Goal: Information Seeking & Learning: Learn about a topic

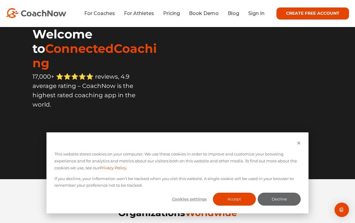
scroll to position [58, 0]
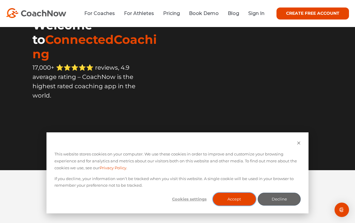
click at [237, 206] on button "Accept" at bounding box center [234, 199] width 43 height 13
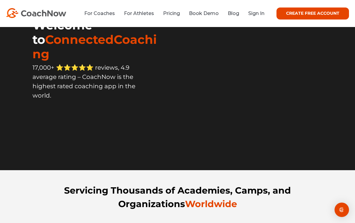
click at [101, 11] on link "For Coaches" at bounding box center [99, 14] width 31 height 6
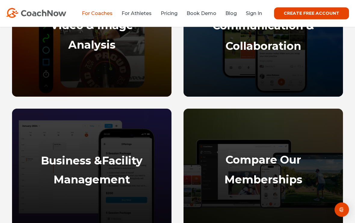
scroll to position [417, 0]
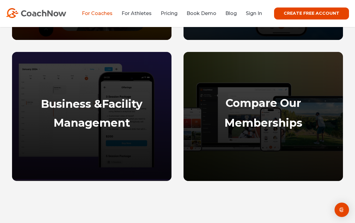
click at [250, 122] on strong "Memberships" at bounding box center [263, 122] width 78 height 13
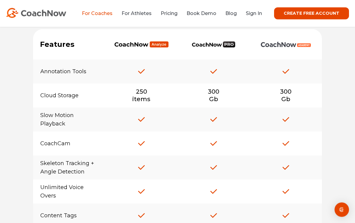
scroll to position [4639, 0]
click at [123, 94] on div "250 items" at bounding box center [141, 95] width 72 height 15
click at [208, 86] on div "300 Gb" at bounding box center [213, 96] width 72 height 22
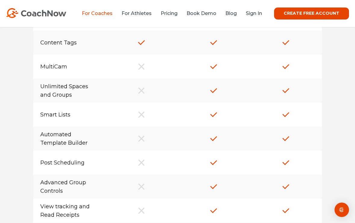
scroll to position [4818, 0]
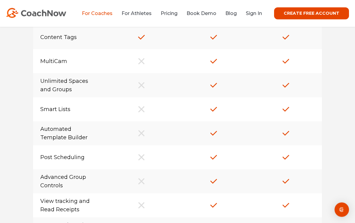
click at [32, 88] on div "Features *(Discontinued)*" at bounding box center [177, 87] width 301 height 520
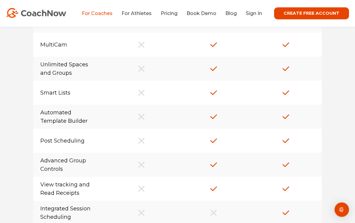
scroll to position [4830, 0]
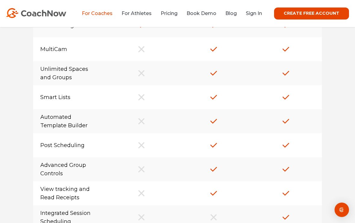
click at [172, 11] on link "Pricing" at bounding box center [169, 14] width 17 height 6
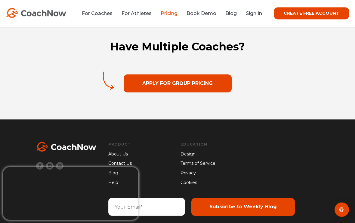
scroll to position [983, 0]
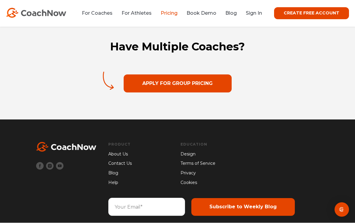
click at [111, 162] on link "Contact Us" at bounding box center [119, 164] width 23 height 7
